Goal: Transaction & Acquisition: Subscribe to service/newsletter

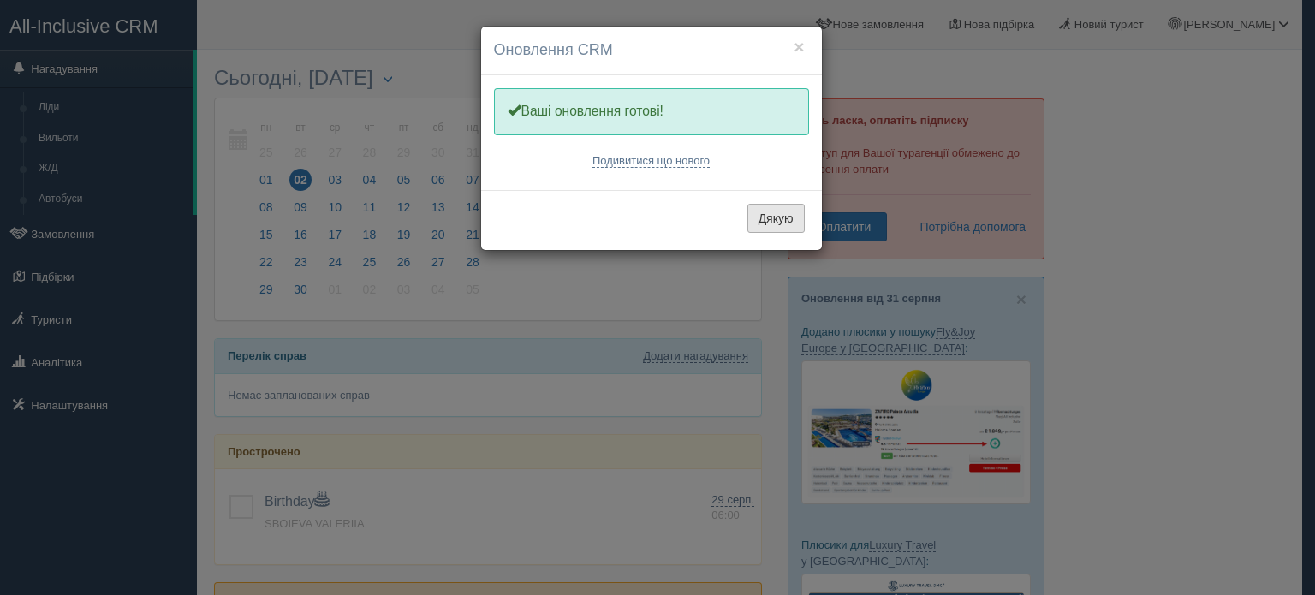
click at [781, 221] on button "Дякую" at bounding box center [776, 218] width 57 height 29
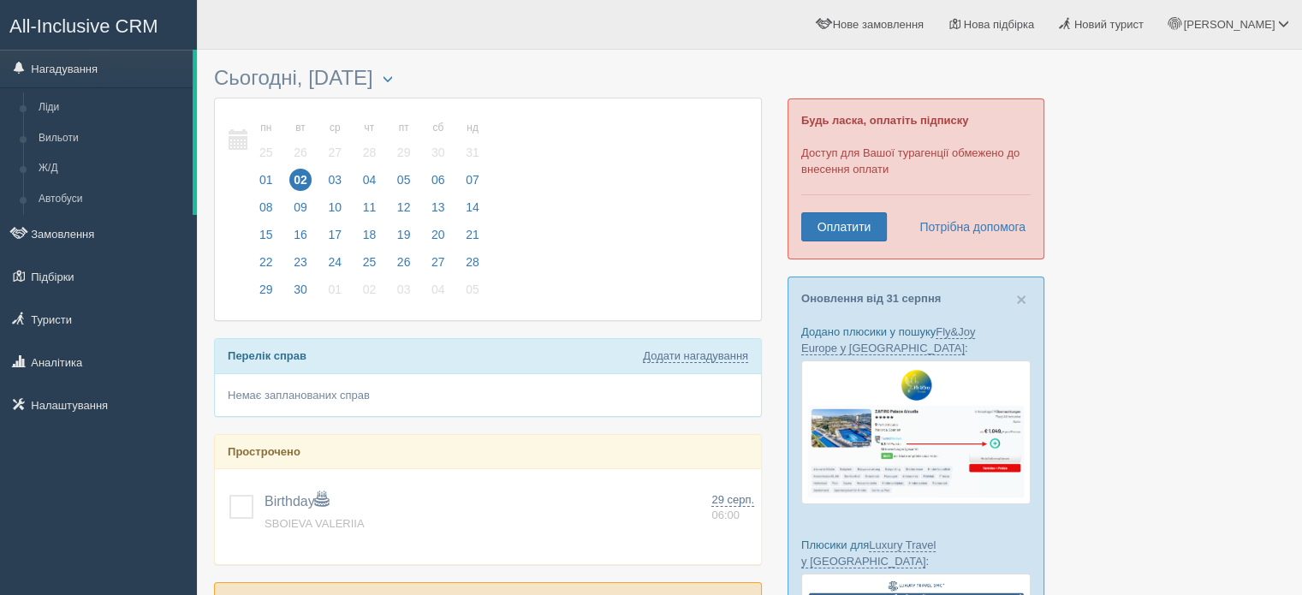
click at [132, 22] on span "All-Inclusive CRM" at bounding box center [83, 25] width 149 height 21
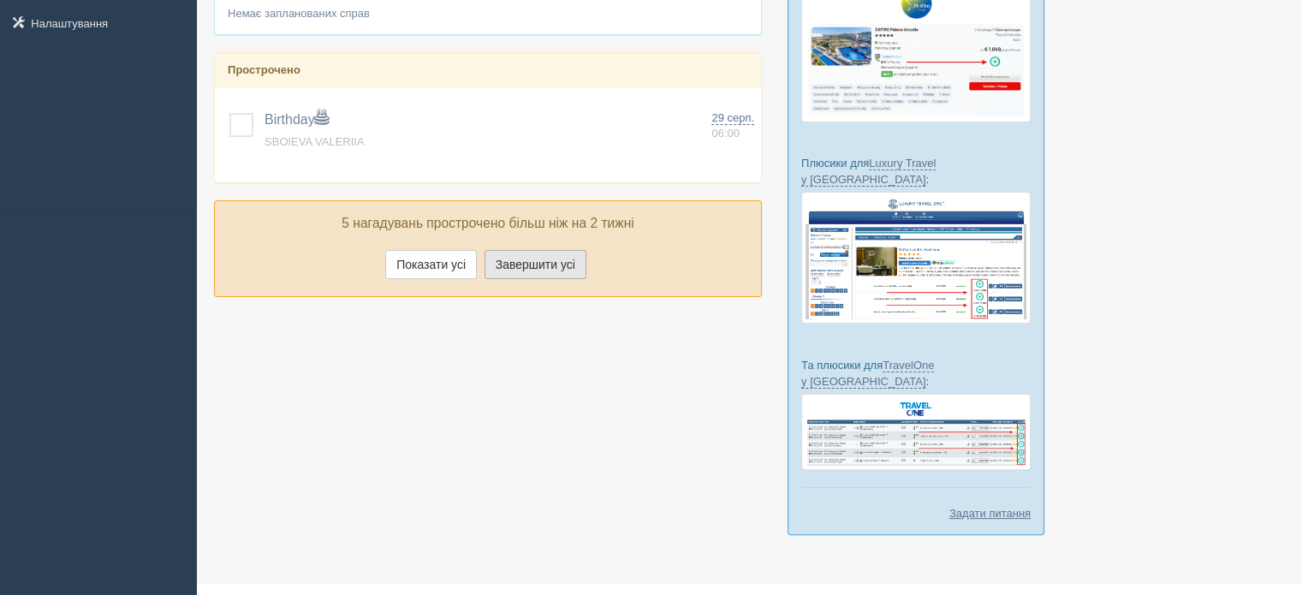
click at [524, 263] on button "Завершити усі" at bounding box center [536, 264] width 102 height 29
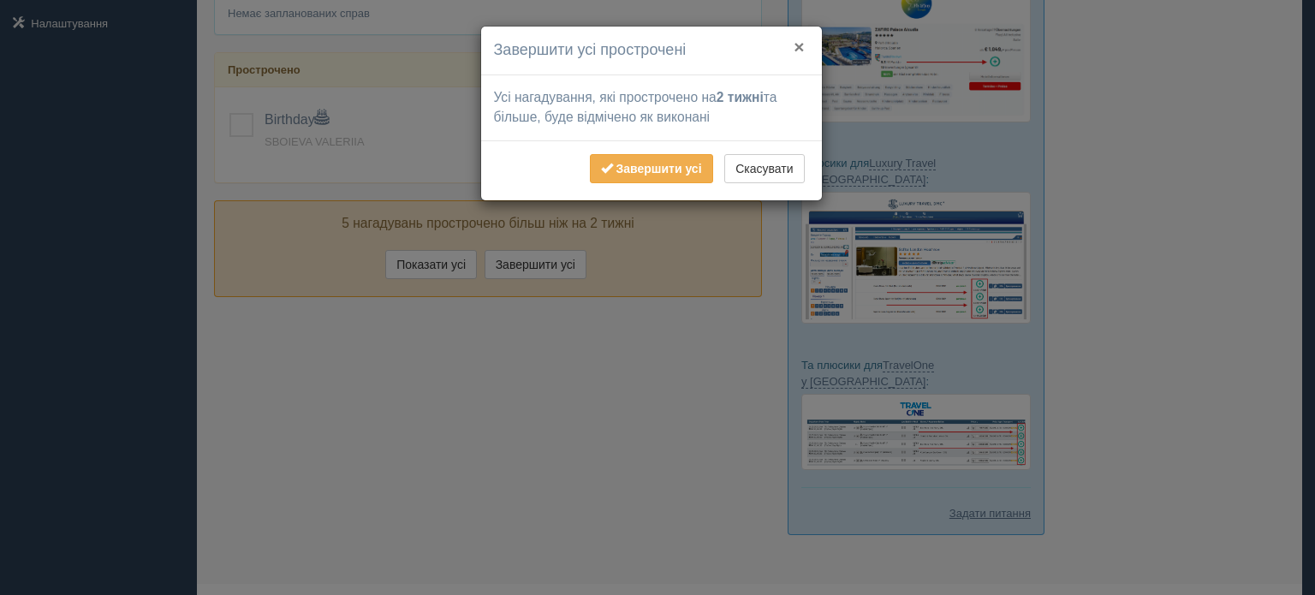
click at [798, 49] on button "×" at bounding box center [799, 47] width 10 height 18
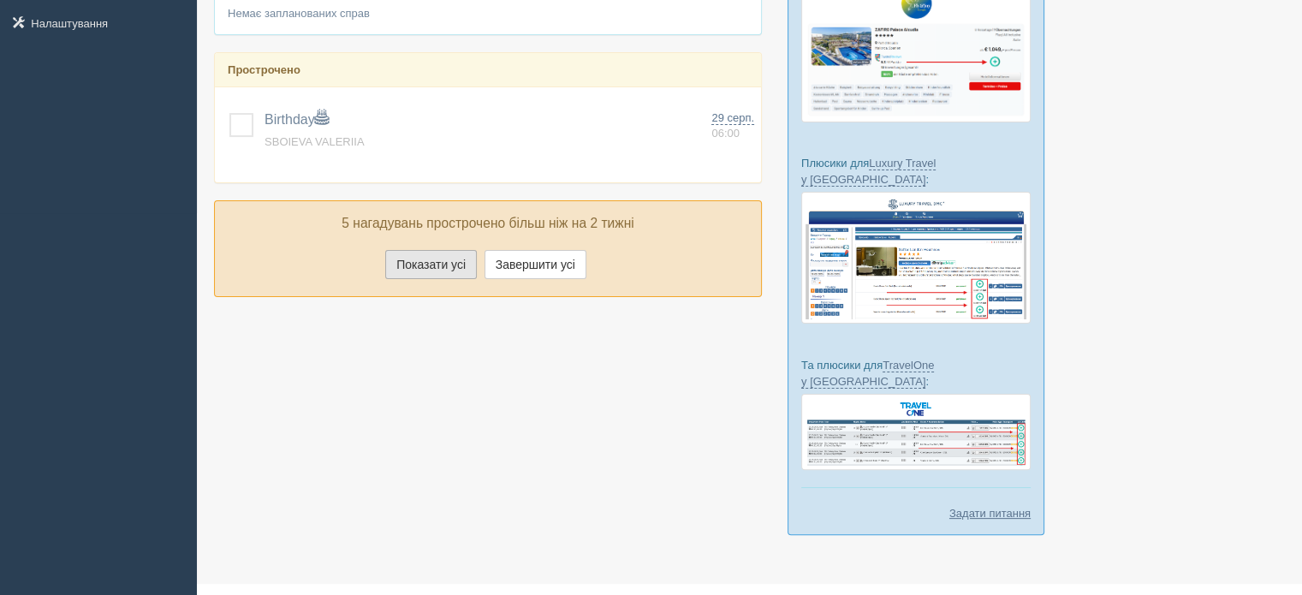
click at [460, 250] on button "Показати усі" at bounding box center [431, 264] width 92 height 29
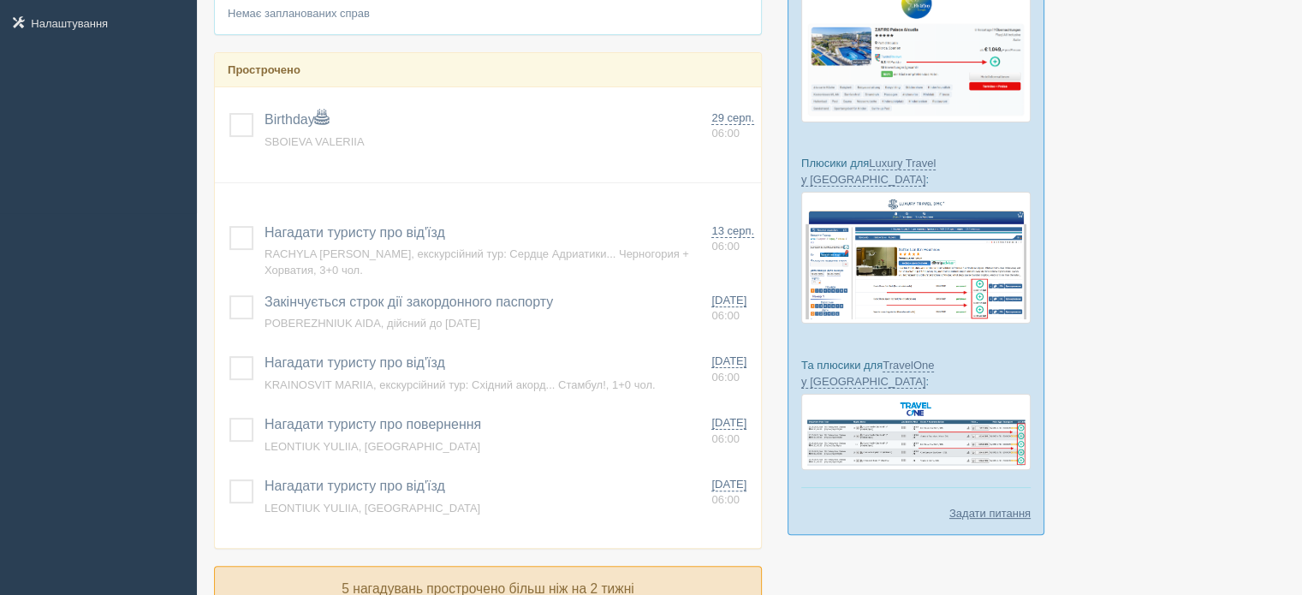
scroll to position [0, 0]
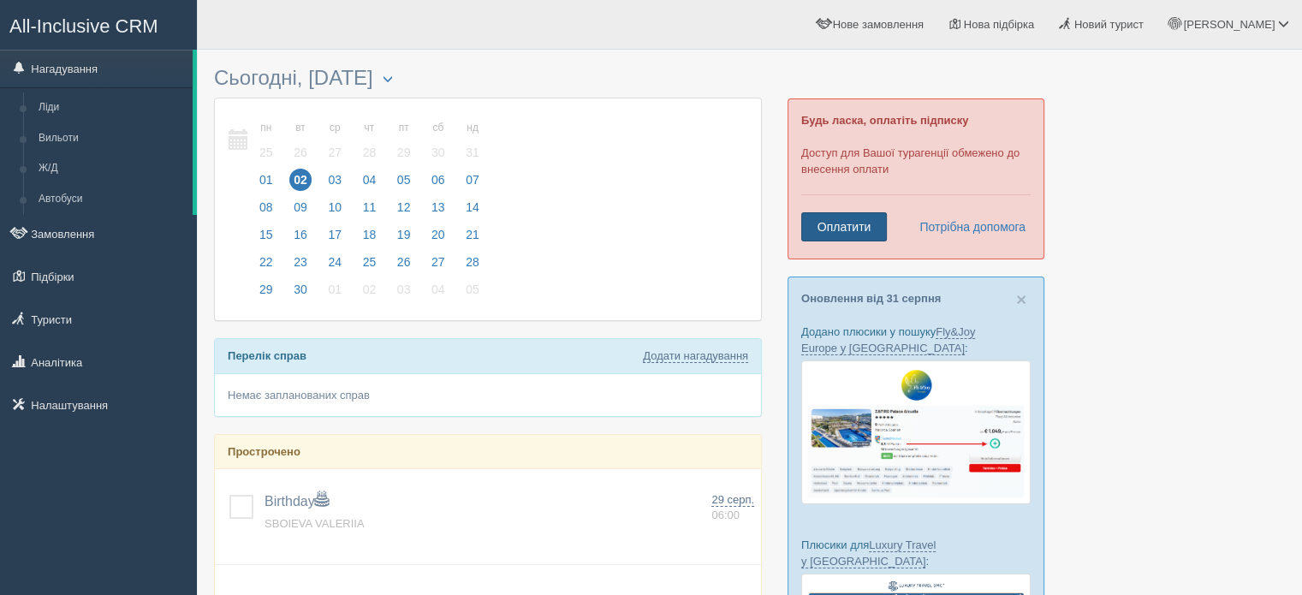
click at [820, 239] on link "Оплатити" at bounding box center [845, 226] width 86 height 29
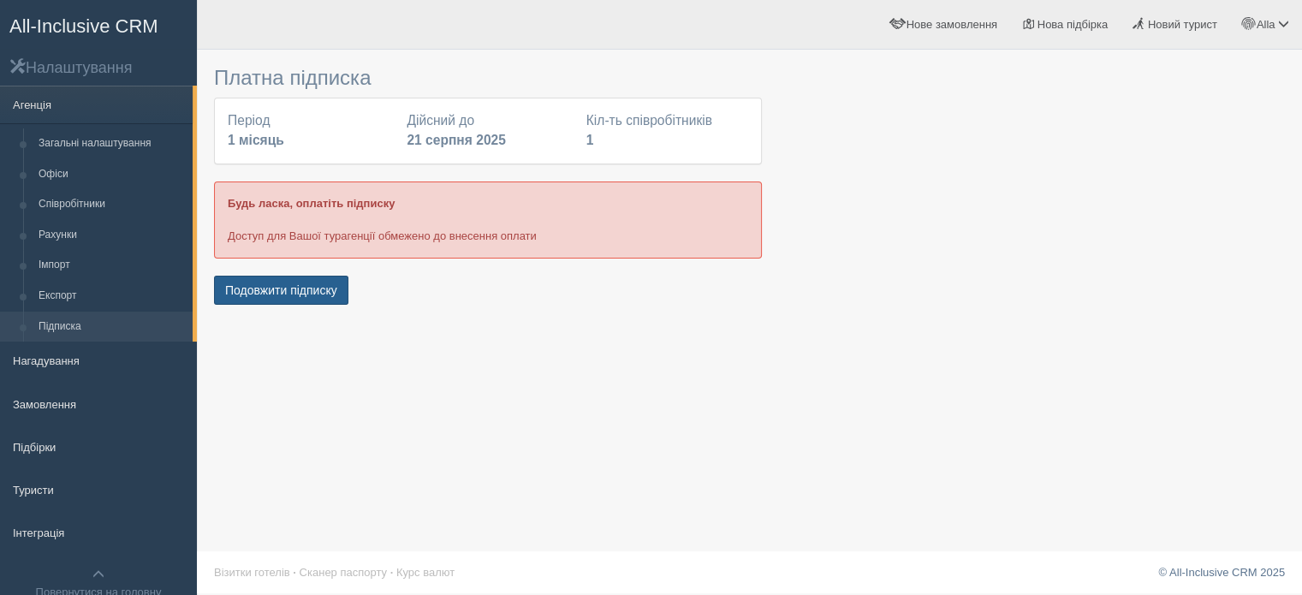
click at [315, 286] on button "Подовжити підписку" at bounding box center [281, 290] width 134 height 29
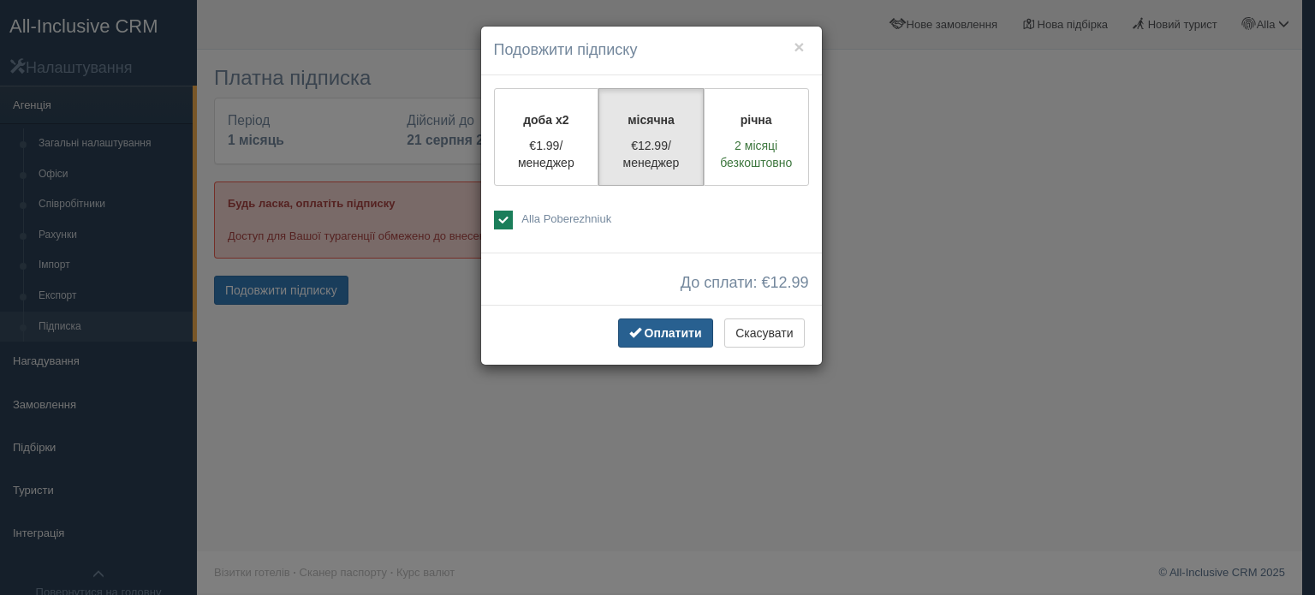
click at [642, 334] on button "Оплатити" at bounding box center [665, 333] width 95 height 29
